Goal: Information Seeking & Learning: Find contact information

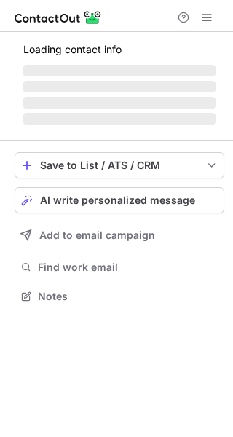
scroll to position [304, 233]
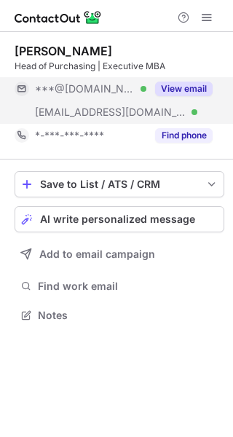
click at [183, 88] on button "View email" at bounding box center [183, 88] width 57 height 15
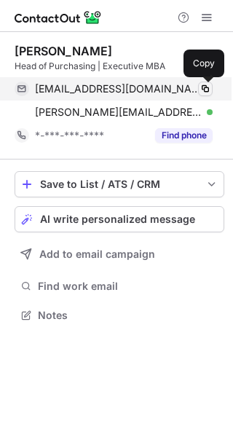
click at [208, 87] on span at bounding box center [205, 89] width 12 height 12
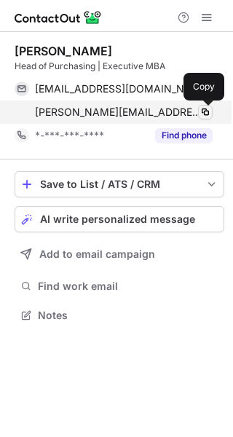
click at [207, 113] on span at bounding box center [205, 112] width 12 height 12
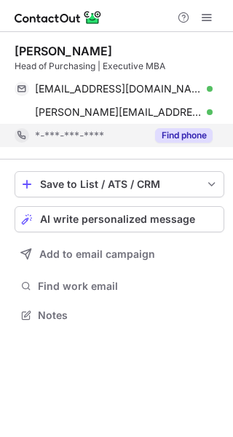
click at [168, 138] on button "Find phone" at bounding box center [183, 135] width 57 height 15
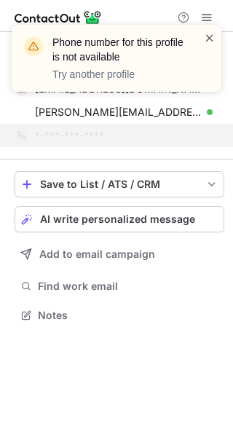
click at [209, 36] on span at bounding box center [210, 38] width 12 height 15
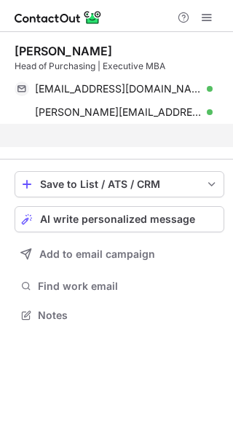
scroll to position [281, 233]
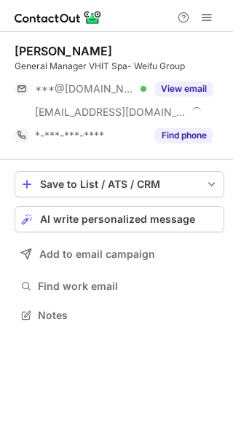
scroll to position [304, 233]
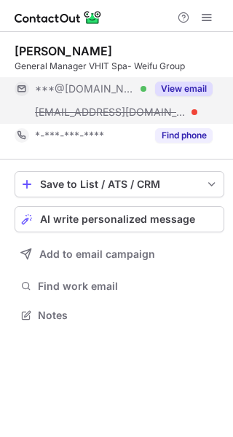
click at [193, 88] on button "View email" at bounding box center [183, 88] width 57 height 15
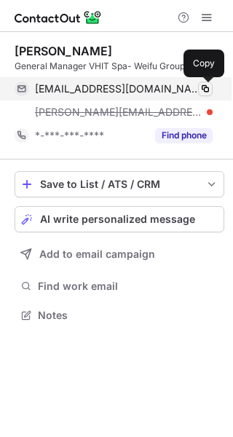
click at [204, 89] on span at bounding box center [205, 89] width 12 height 12
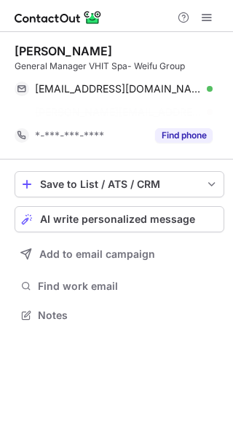
scroll to position [281, 233]
